Goal: Information Seeking & Learning: Obtain resource

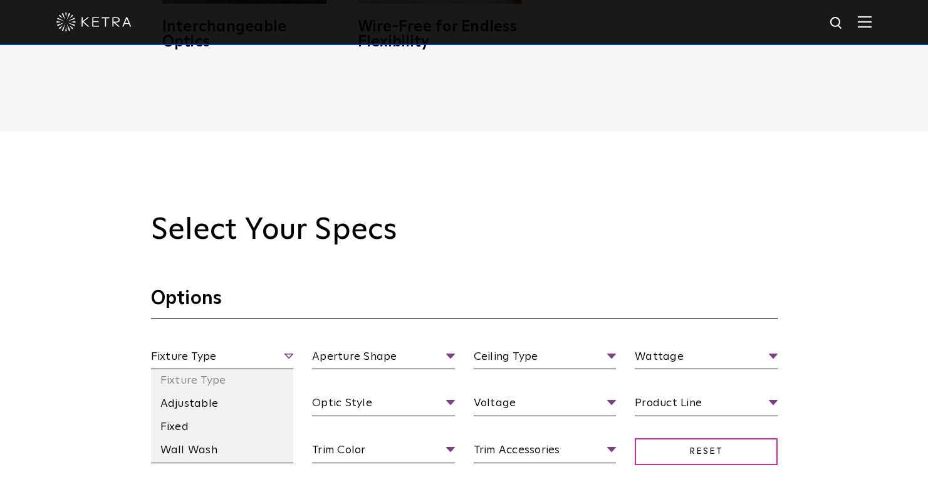
click at [288, 358] on span "Fixture Type" at bounding box center [222, 359] width 143 height 22
click at [209, 421] on li "Fixed" at bounding box center [222, 427] width 143 height 23
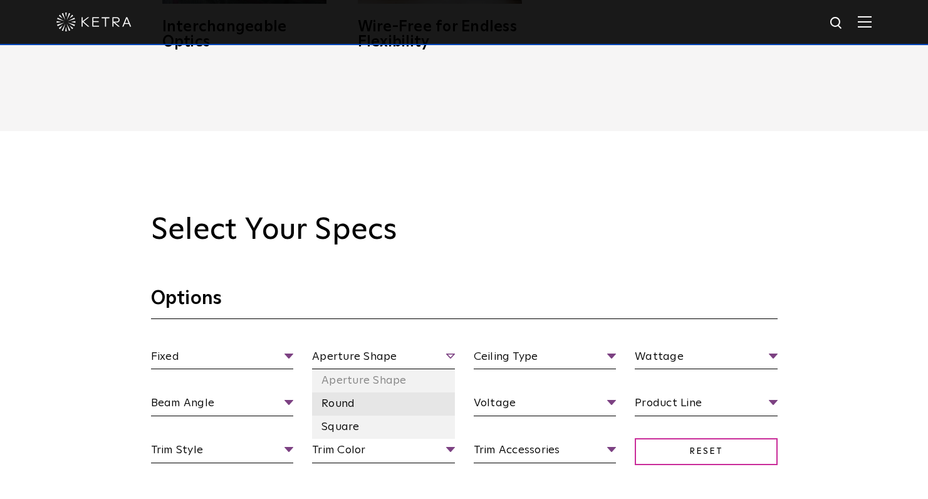
click at [366, 396] on li "Round" at bounding box center [383, 403] width 143 height 23
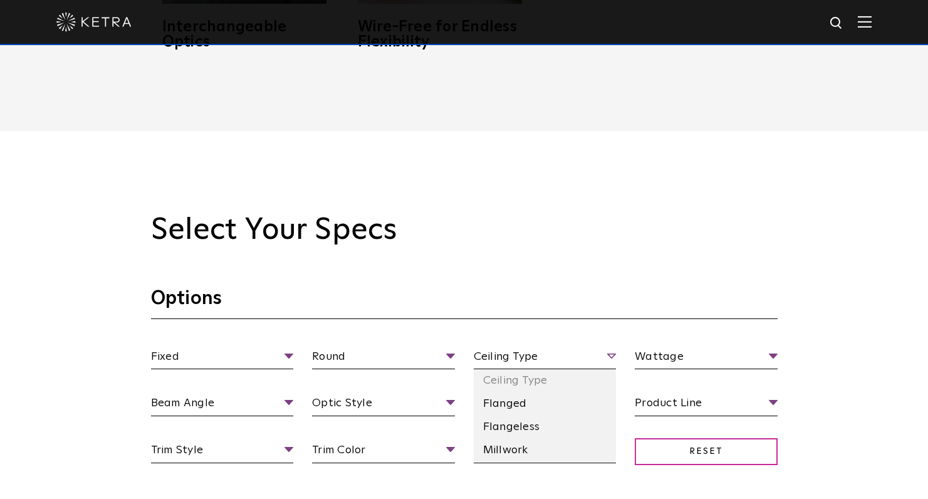
click at [612, 358] on span "Ceiling Type" at bounding box center [545, 359] width 143 height 22
click at [539, 416] on li "Flangeless" at bounding box center [545, 427] width 143 height 23
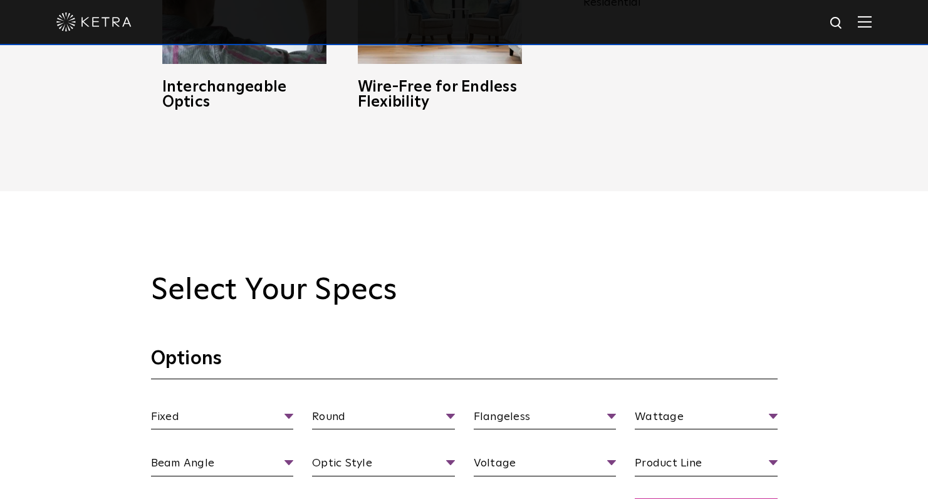
scroll to position [969, 0]
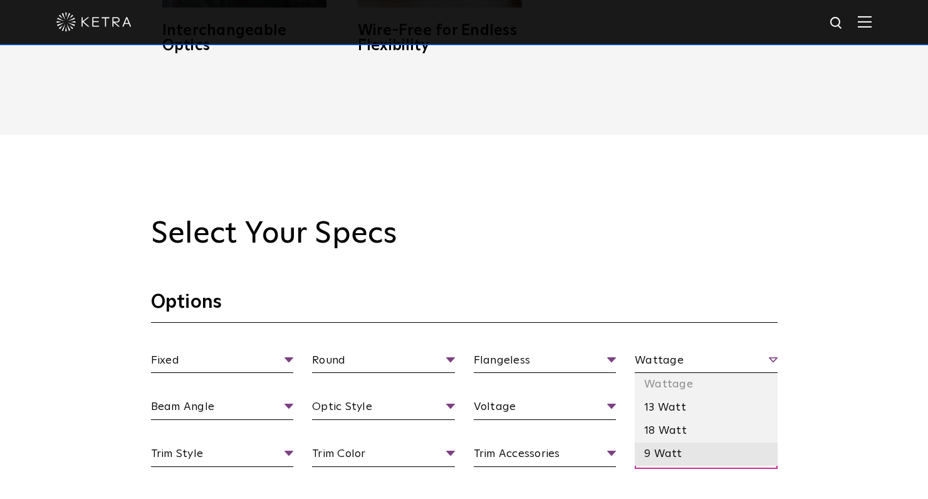
click at [688, 444] on li "9 Watt" at bounding box center [706, 453] width 143 height 23
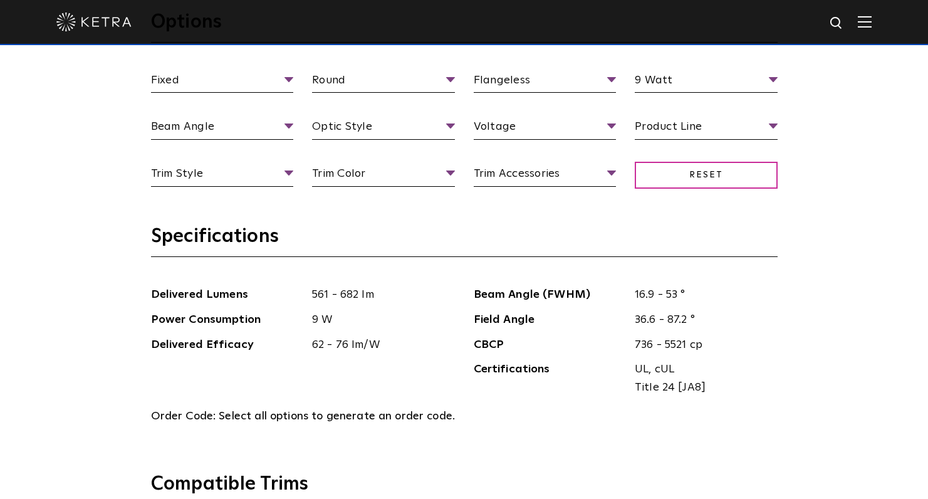
scroll to position [1139, 0]
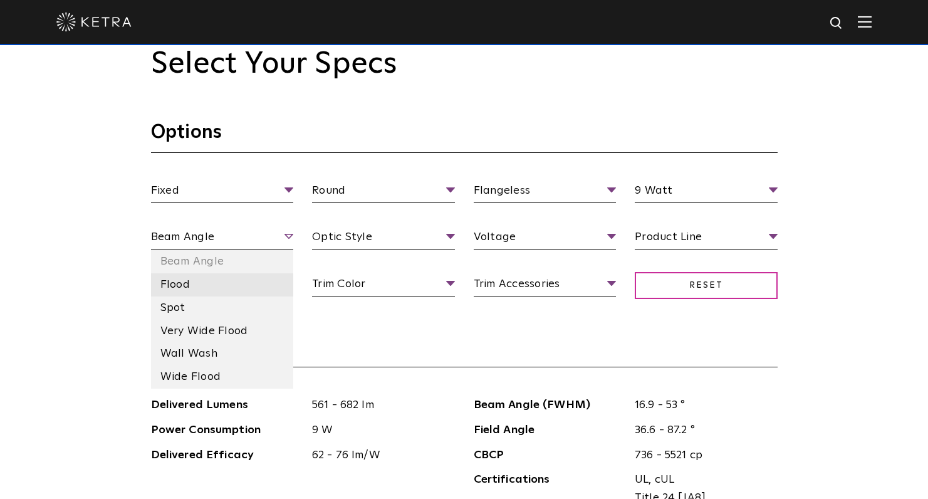
click at [212, 281] on li "Flood" at bounding box center [222, 284] width 143 height 23
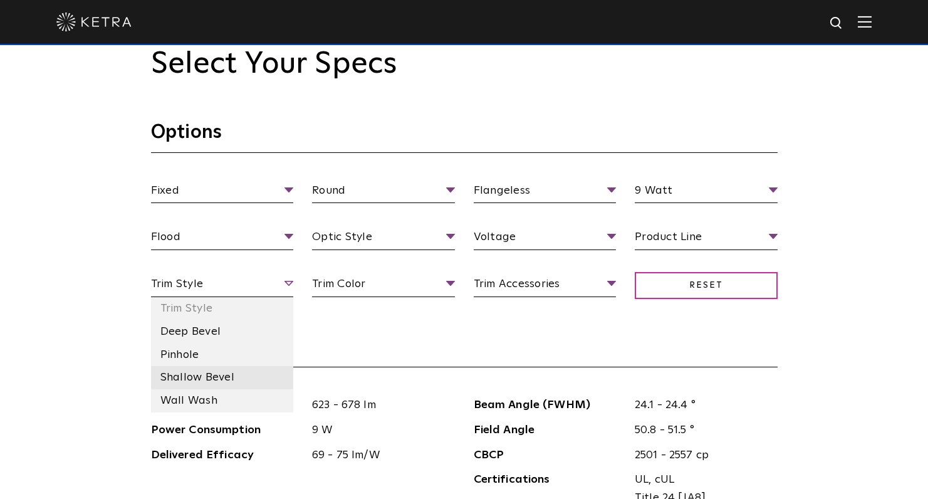
click at [253, 368] on li "Shallow Bevel" at bounding box center [222, 377] width 143 height 23
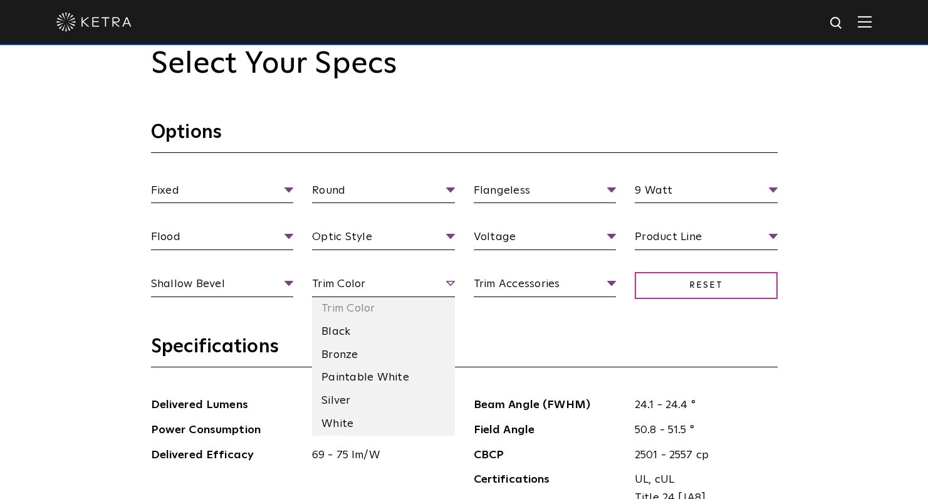
click at [447, 278] on span "Trim Color" at bounding box center [383, 286] width 143 height 22
click at [401, 324] on li "Black" at bounding box center [383, 331] width 143 height 23
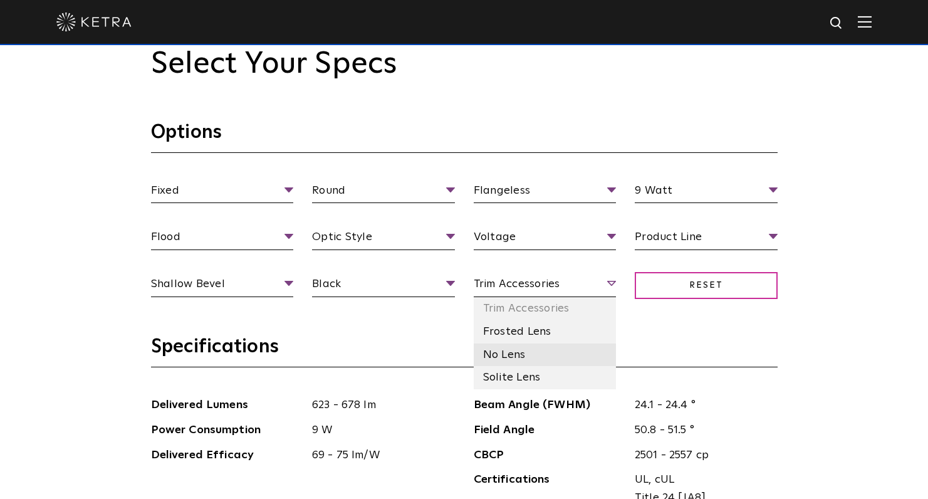
click at [567, 345] on li "No Lens" at bounding box center [545, 354] width 143 height 23
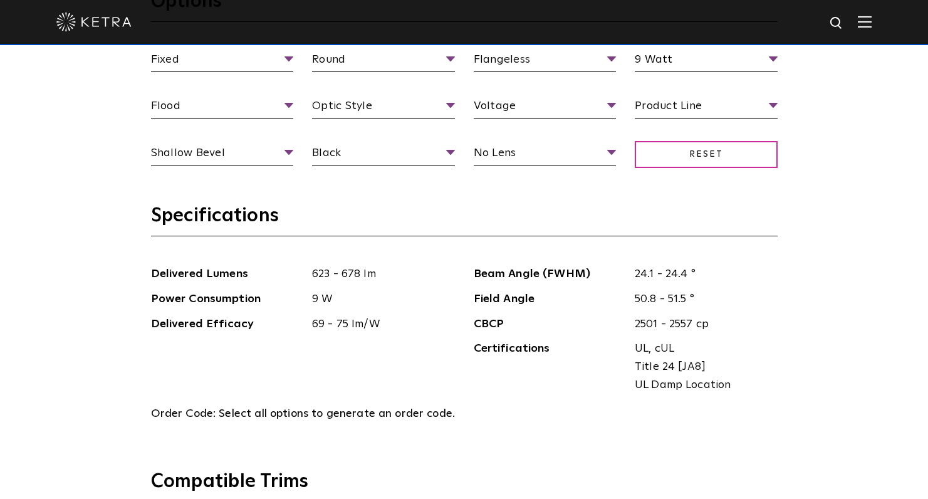
scroll to position [1194, 0]
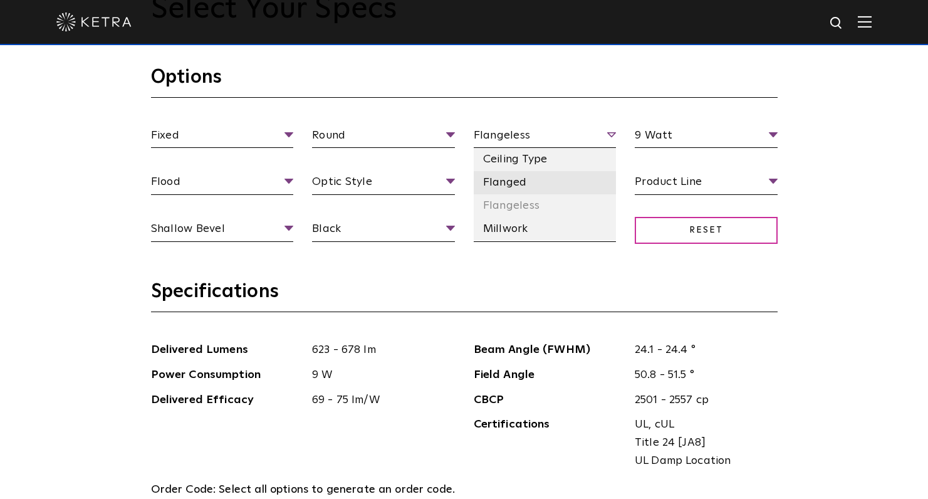
click at [534, 177] on li "Flanged" at bounding box center [545, 182] width 143 height 23
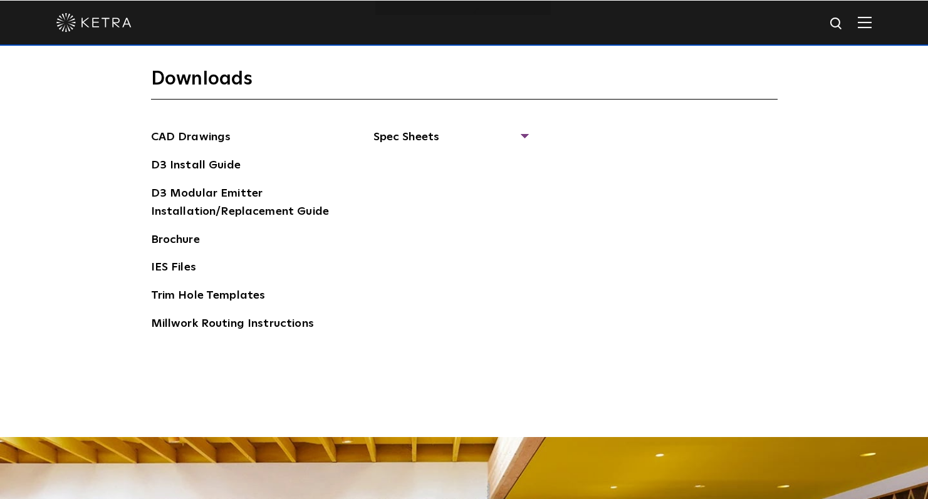
scroll to position [1841, 0]
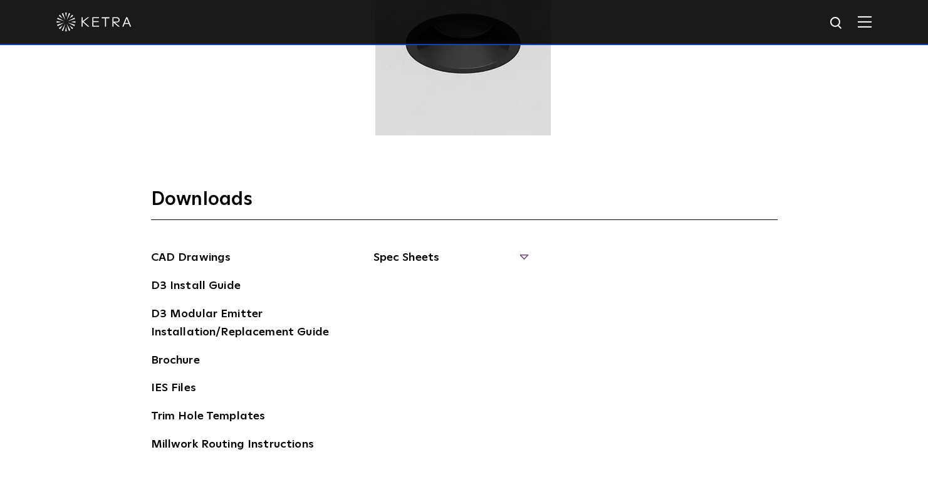
click at [525, 253] on span "Spec Sheets" at bounding box center [451, 263] width 154 height 28
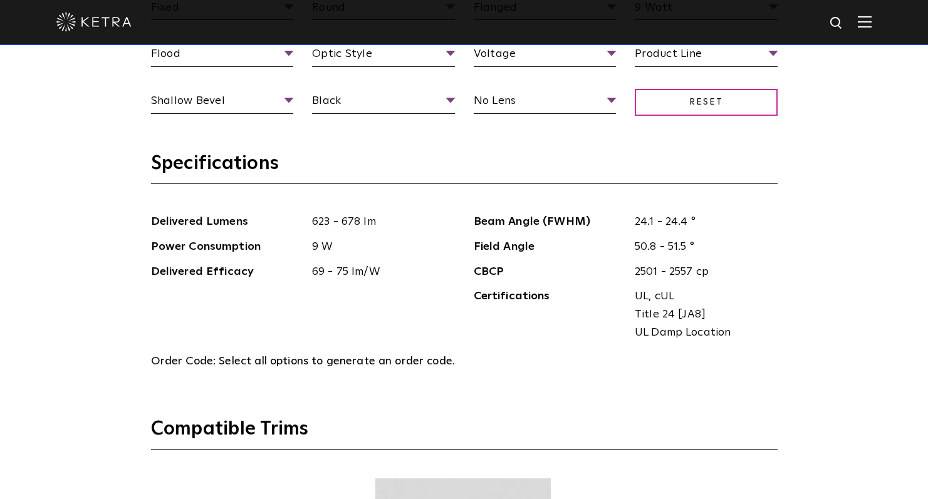
scroll to position [1177, 0]
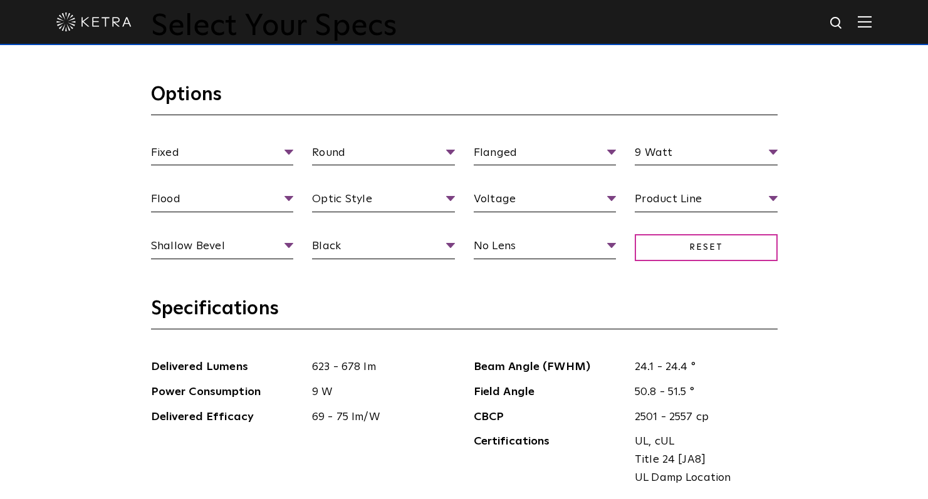
click at [771, 360] on span "24.1 - 24.4 °" at bounding box center [701, 367] width 152 height 18
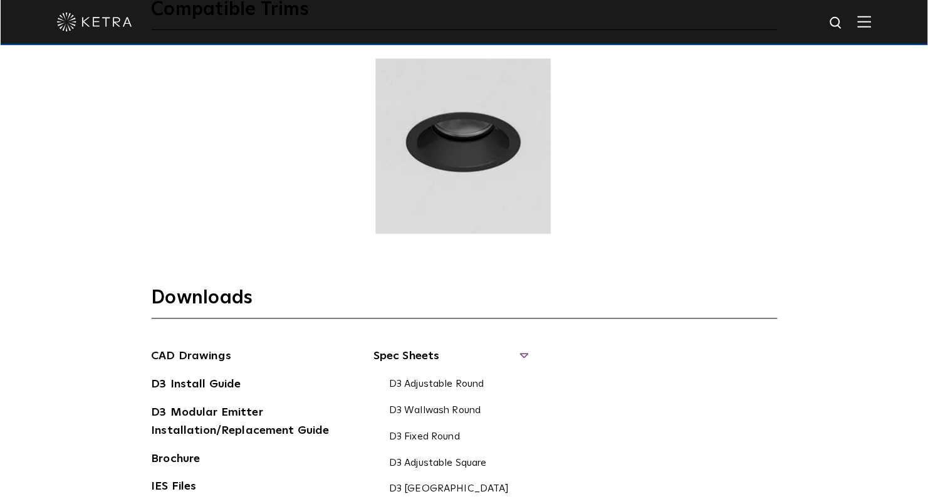
scroll to position [1774, 0]
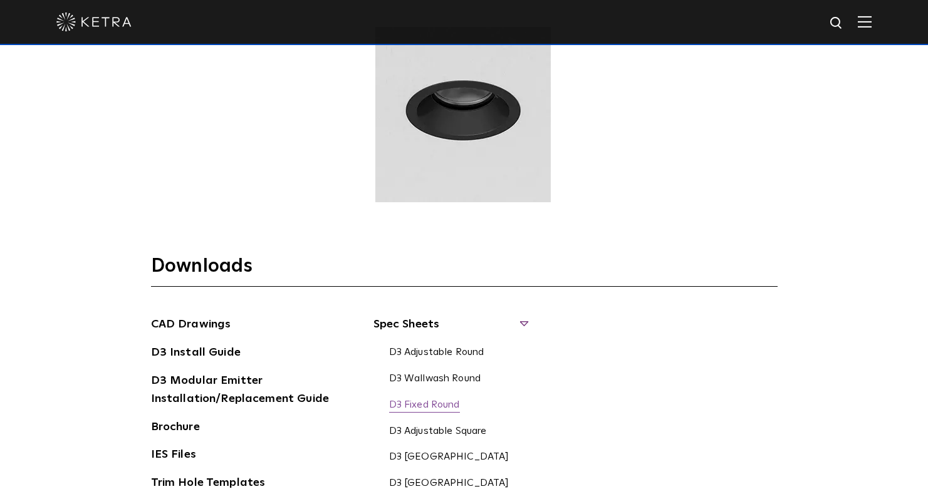
click at [446, 399] on link "D3 Fixed Round" at bounding box center [424, 406] width 71 height 14
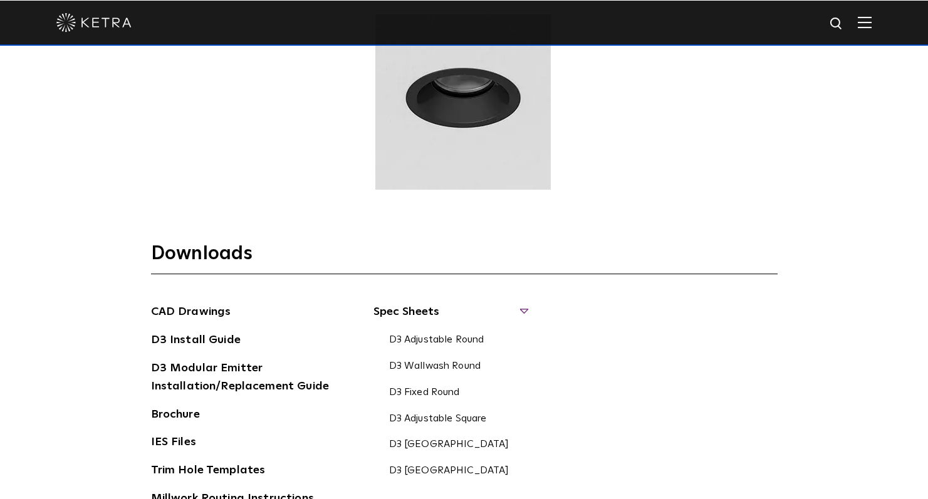
scroll to position [1844, 0]
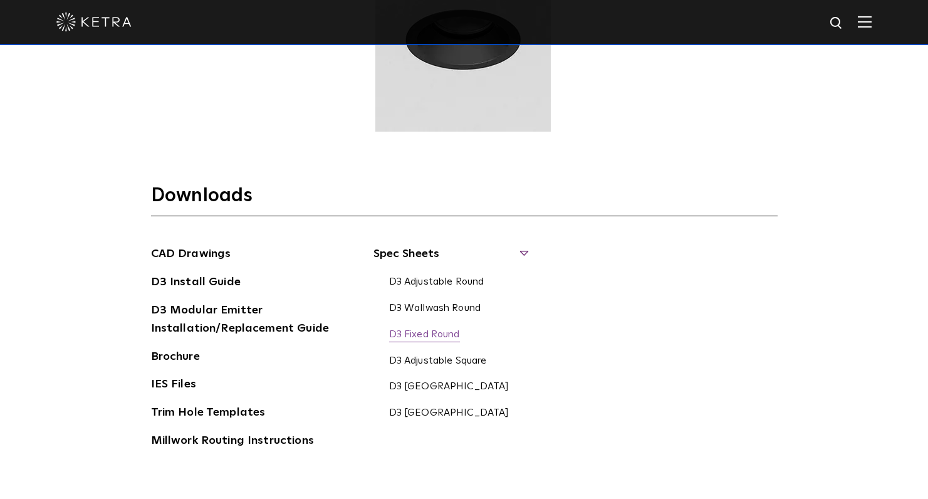
click at [455, 328] on link "D3 Fixed Round" at bounding box center [424, 335] width 71 height 14
click at [220, 247] on link "CAD Drawings" at bounding box center [191, 255] width 80 height 20
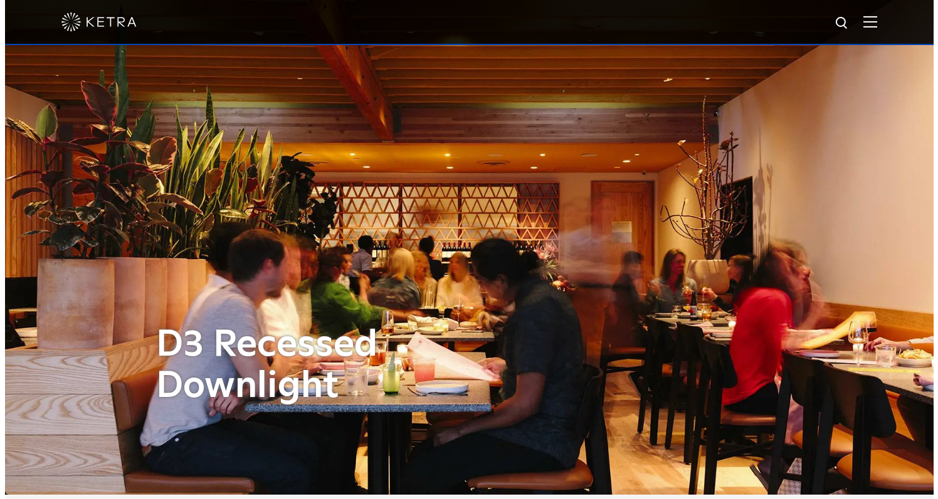
scroll to position [0, 0]
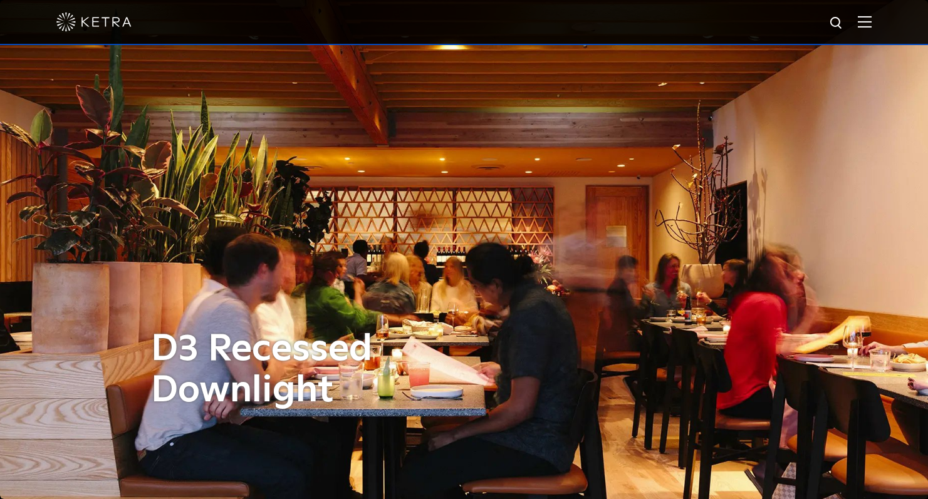
click at [872, 16] on img at bounding box center [865, 22] width 14 height 12
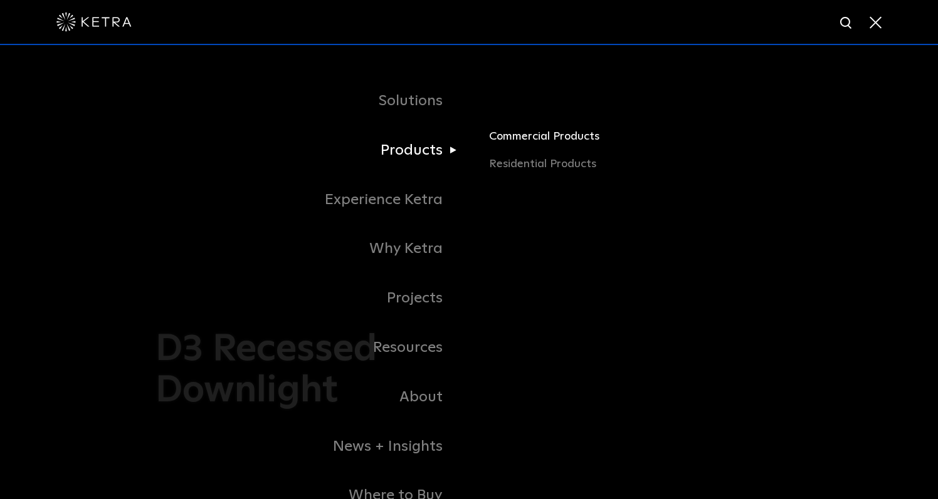
click at [526, 133] on link "Commercial Products" at bounding box center [635, 142] width 293 height 28
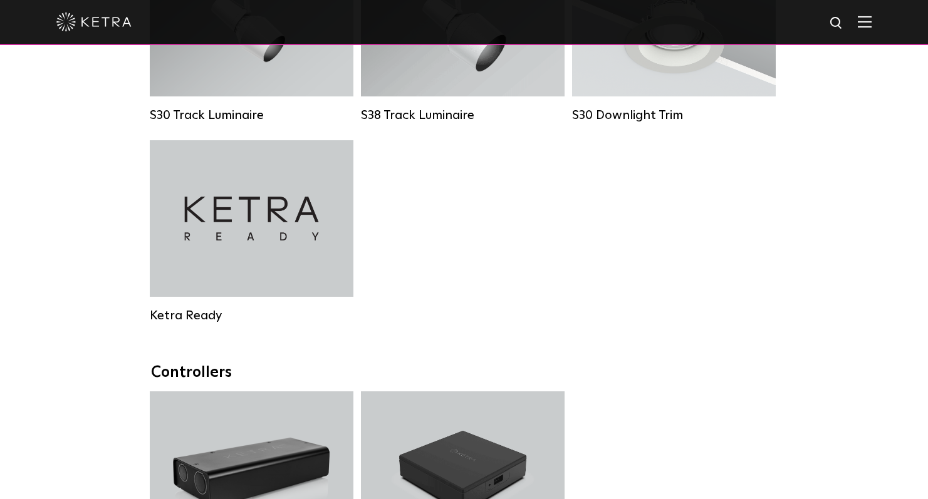
scroll to position [1139, 0]
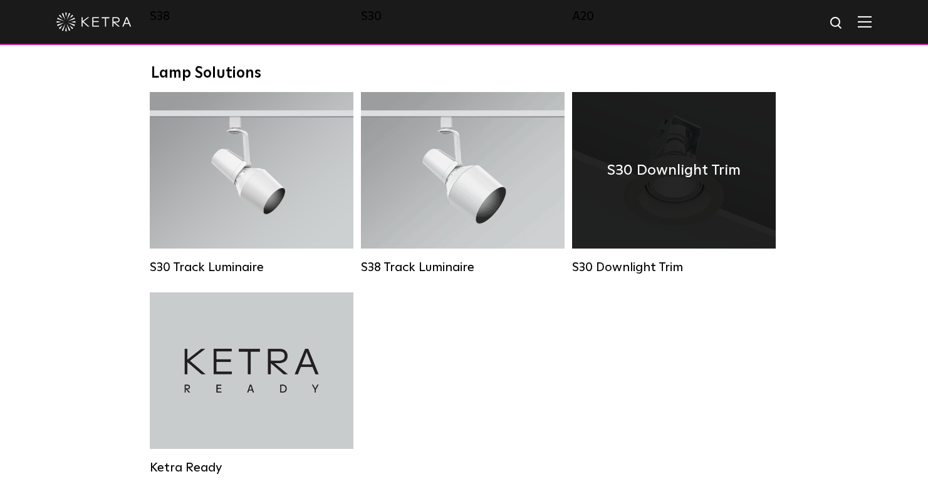
click at [706, 192] on div "S30 Downlight Trim" at bounding box center [674, 170] width 204 height 157
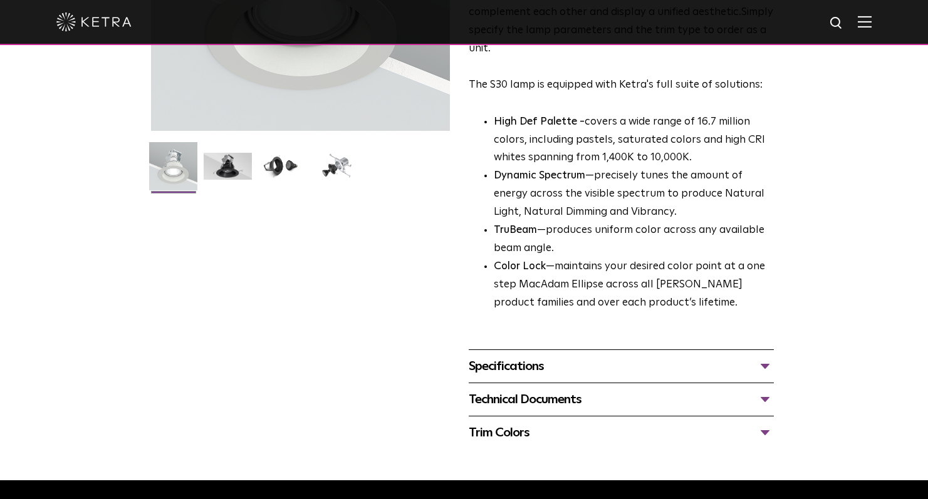
scroll to position [244, 0]
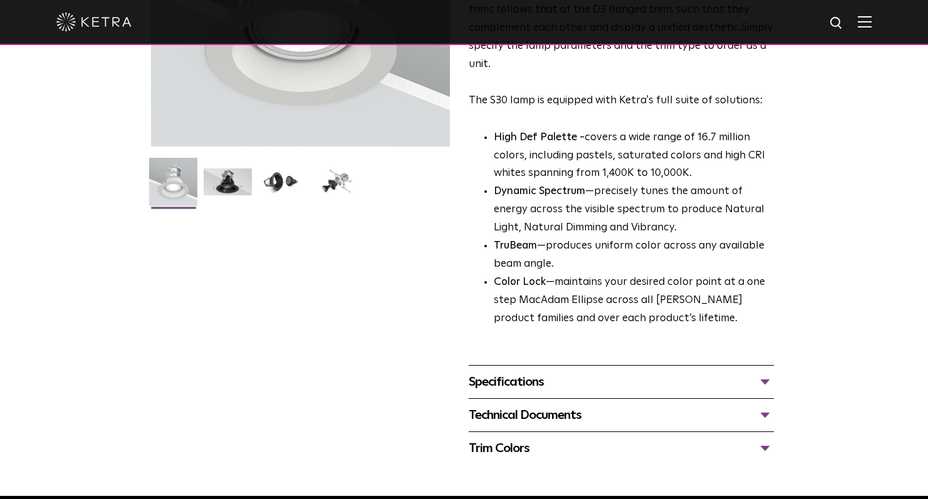
click at [764, 405] on div "Technical Documents" at bounding box center [621, 415] width 305 height 20
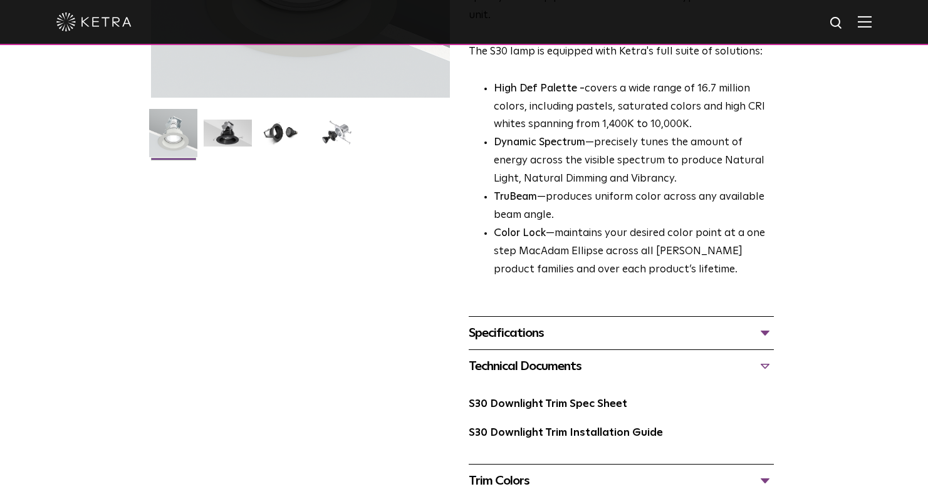
scroll to position [338, 0]
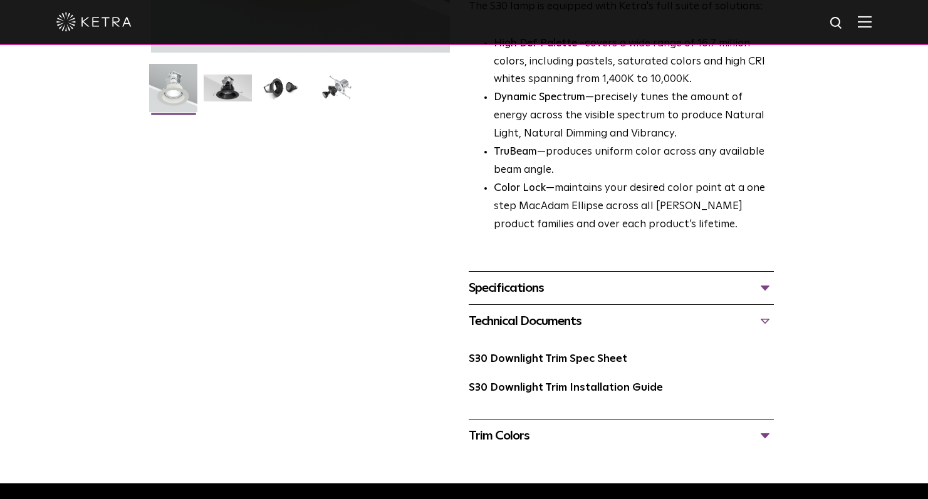
click at [772, 278] on div "Specifications" at bounding box center [621, 288] width 305 height 20
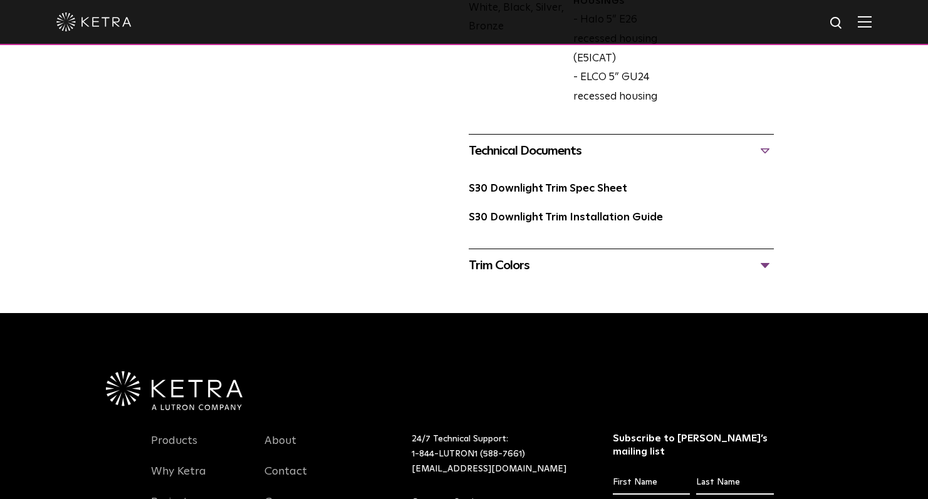
scroll to position [703, 0]
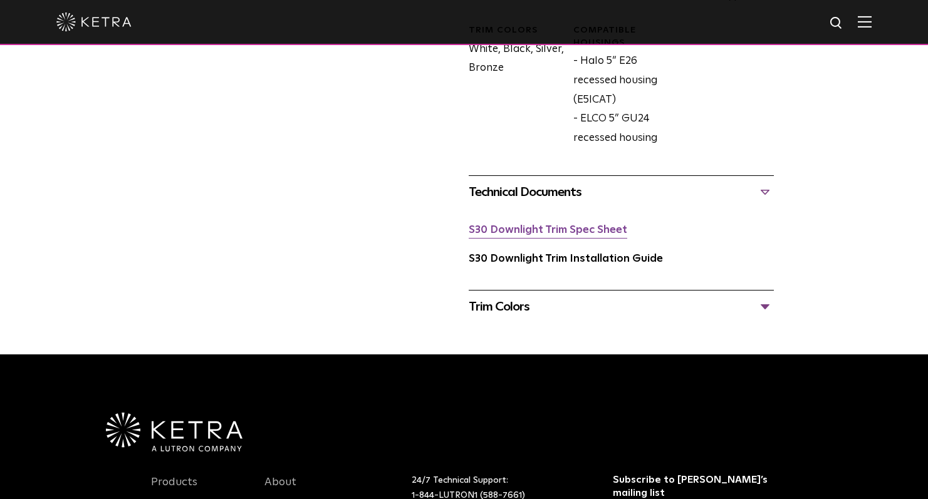
click at [600, 225] on link "S30 Downlight Trim Spec Sheet" at bounding box center [548, 230] width 159 height 11
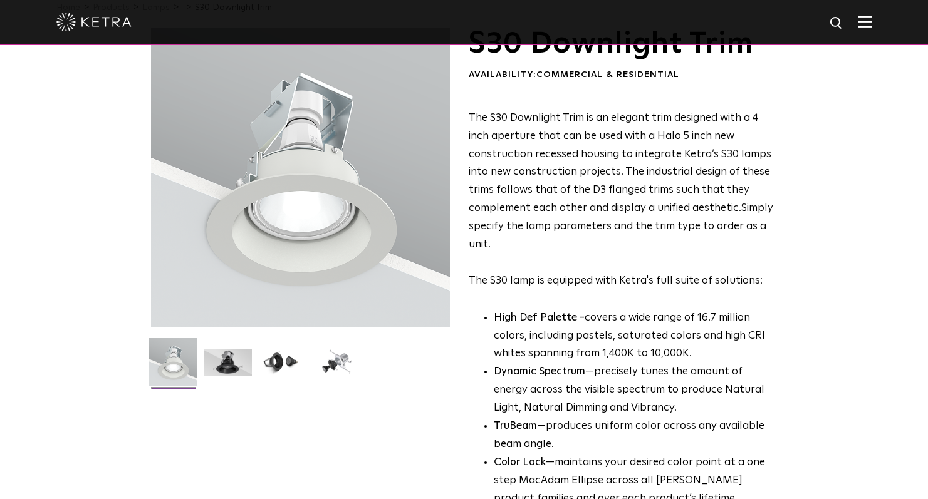
scroll to position [0, 0]
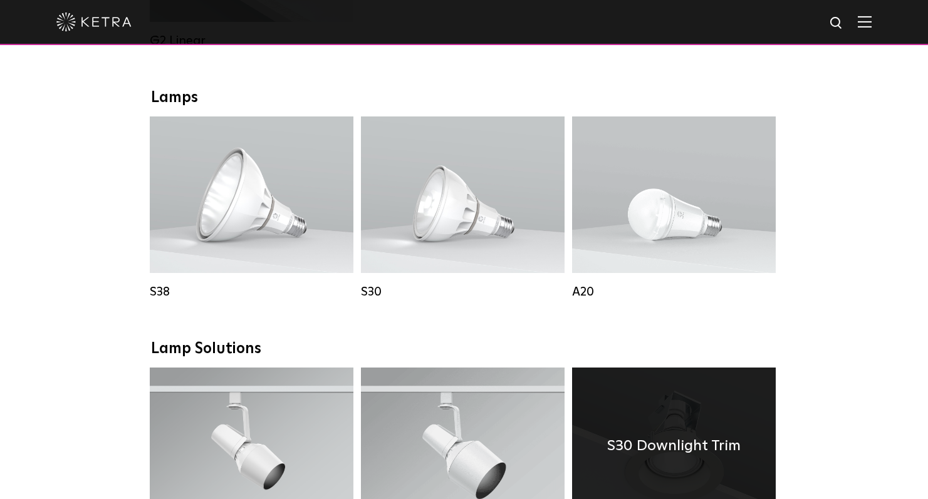
scroll to position [729, 0]
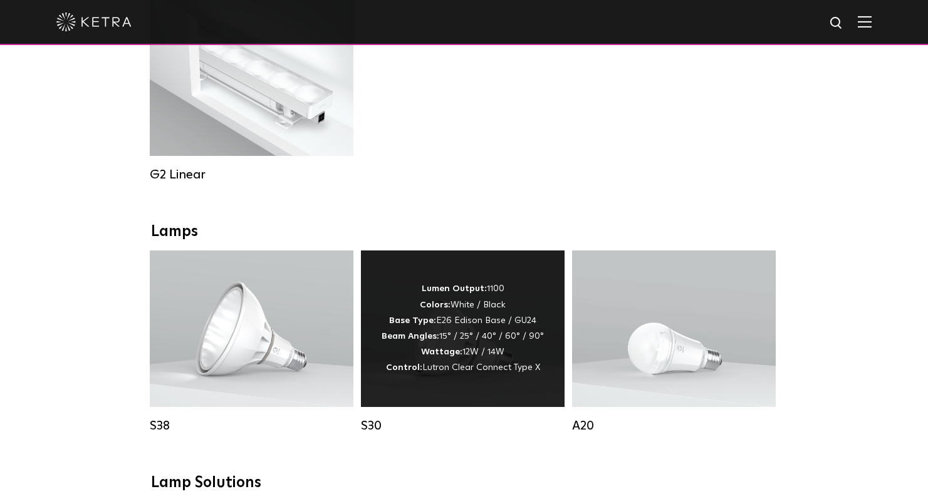
click at [518, 331] on div "Lumen Output: 1100 Colors: White / Black Base Type: E26 Edison Base / GU24 Beam…" at bounding box center [463, 328] width 162 height 95
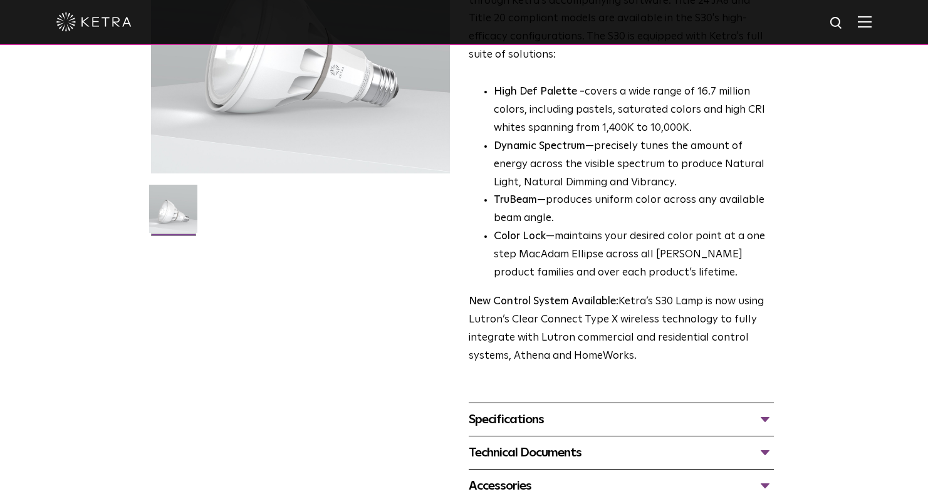
scroll to position [255, 0]
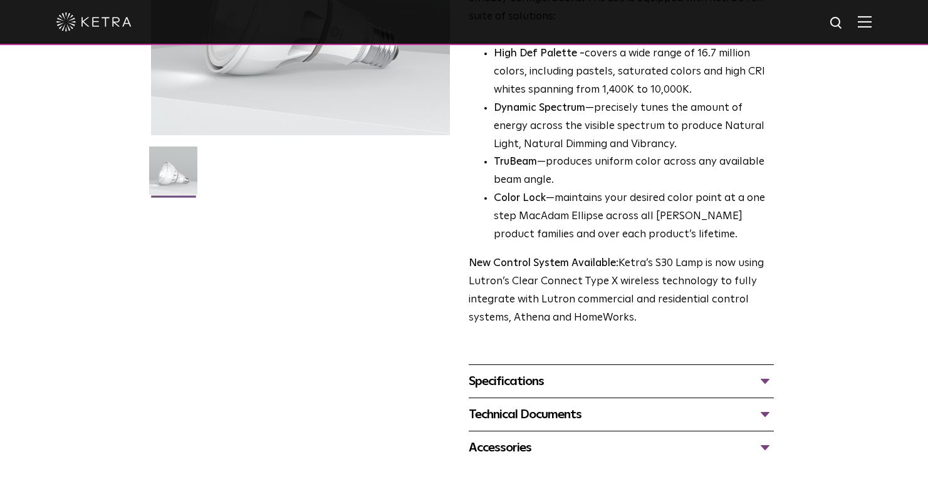
click at [760, 372] on div "Specifications" at bounding box center [621, 382] width 305 height 20
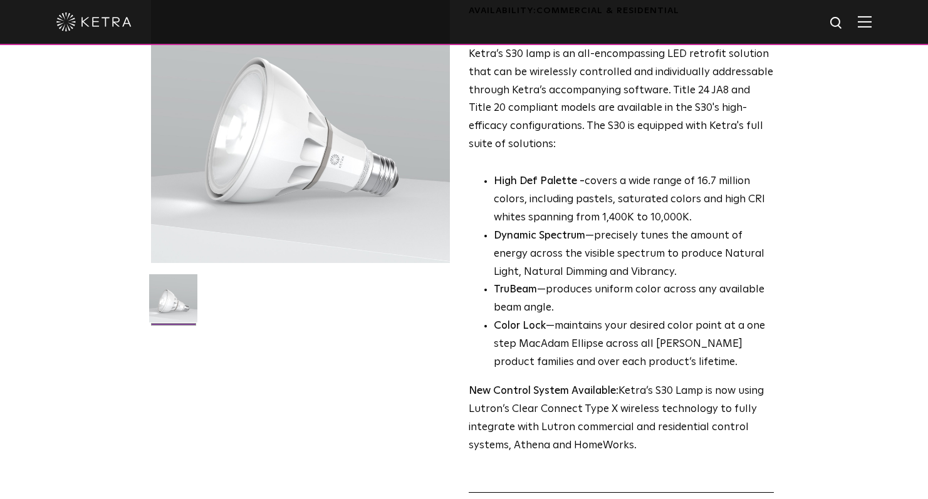
scroll to position [0, 0]
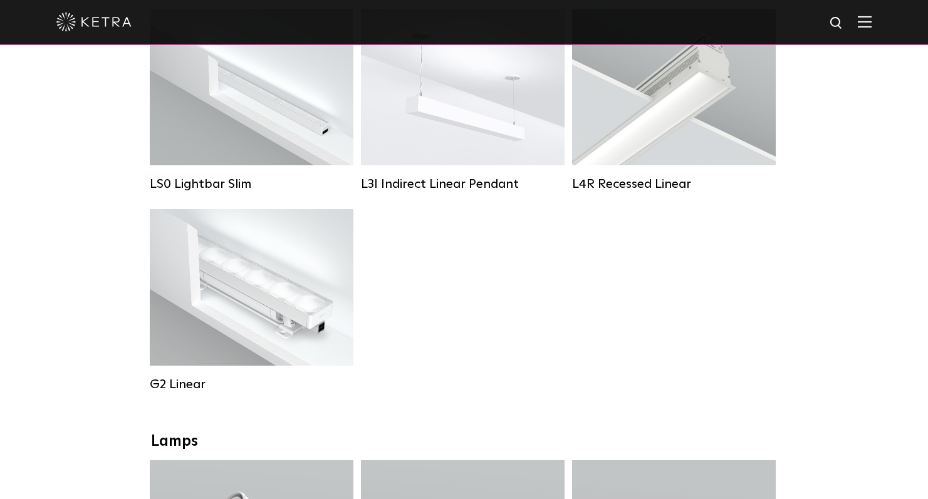
scroll to position [470, 0]
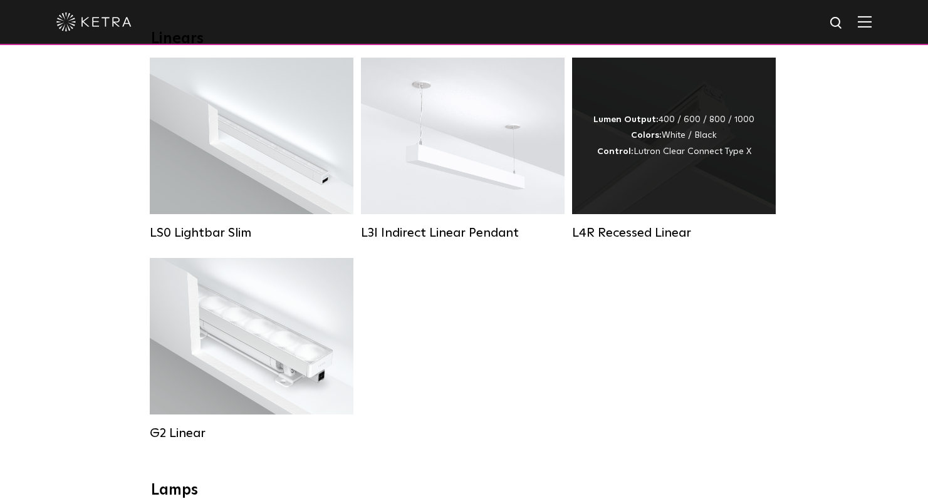
click at [730, 131] on div "Lumen Output: 400 / 600 / 800 / 1000 Colors: White / Black Control: Lutron Clea…" at bounding box center [673, 136] width 161 height 48
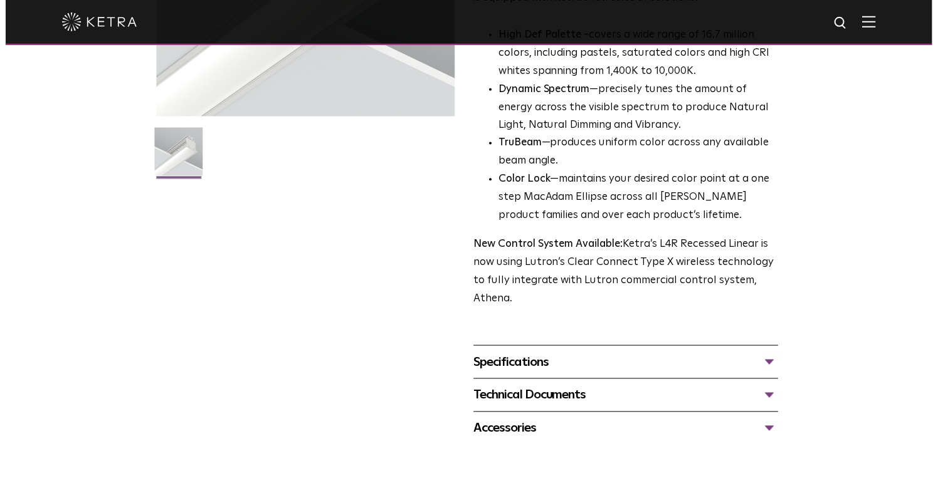
scroll to position [343, 0]
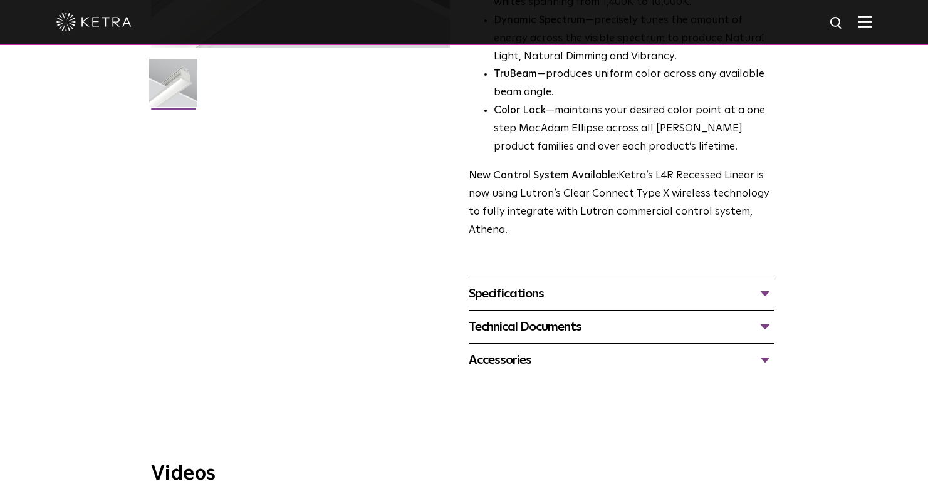
click at [762, 317] on div "Technical Documents" at bounding box center [621, 327] width 305 height 20
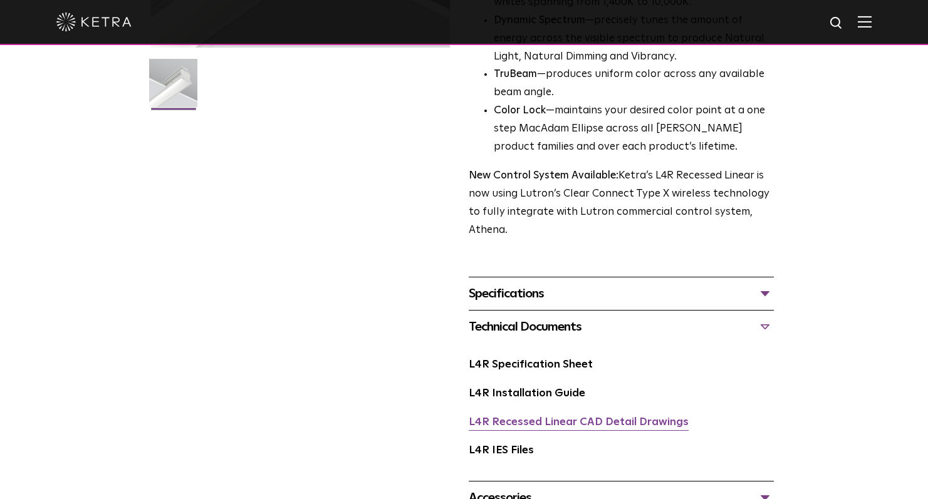
click at [595, 417] on link "L4R Recessed Linear CAD Detail Drawings" at bounding box center [579, 422] width 220 height 11
